Goal: Task Accomplishment & Management: Manage account settings

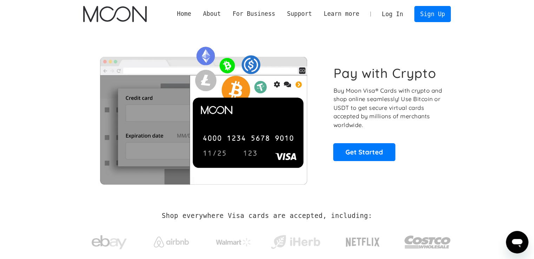
click at [402, 15] on link "Log In" at bounding box center [392, 13] width 33 height 15
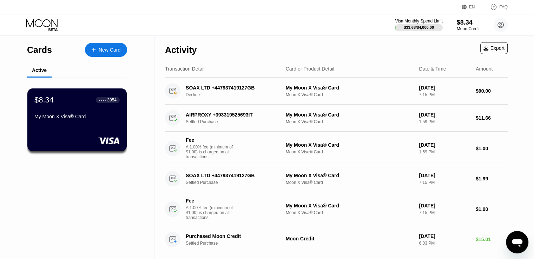
click at [274, 65] on div "Transaction Detail Card or Product Detail Date & Time Amount" at bounding box center [336, 68] width 343 height 17
drag, startPoint x: 4, startPoint y: 169, endPoint x: -51, endPoint y: 192, distance: 59.0
click at [0, 192] on html "EN Language Select an item Save FAQ Visa Monthly Spend Limit $33.68 / $4,000.00…" at bounding box center [267, 129] width 534 height 259
